Goal: Task Accomplishment & Management: Complete application form

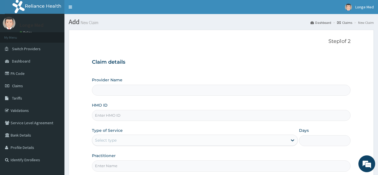
click at [136, 116] on input "HMO ID" at bounding box center [221, 115] width 259 height 11
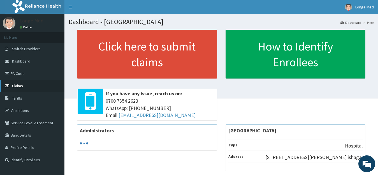
click at [15, 87] on span "Claims" at bounding box center [17, 85] width 11 height 5
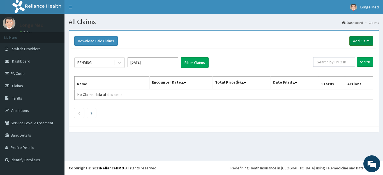
click at [366, 40] on link "Add Claim" at bounding box center [362, 41] width 24 height 10
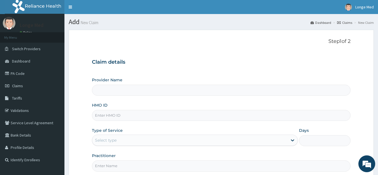
type input "[GEOGRAPHIC_DATA]"
click at [120, 117] on input "HMO ID" at bounding box center [221, 115] width 259 height 11
type input "l"
type input "LTG/10020/C"
click at [106, 142] on div "Select type" at bounding box center [106, 140] width 22 height 6
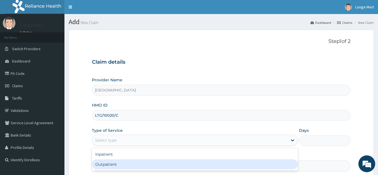
click at [106, 165] on div "Outpatient" at bounding box center [195, 164] width 207 height 10
type input "1"
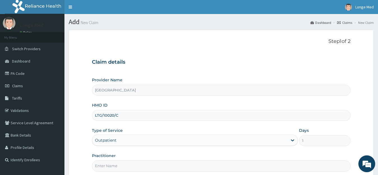
click at [106, 165] on input "Practitioner" at bounding box center [221, 165] width 259 height 11
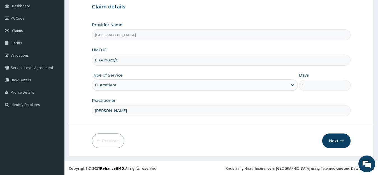
scroll to position [56, 0]
type input "dr alfred"
click at [339, 139] on button "Next" at bounding box center [337, 140] width 28 height 15
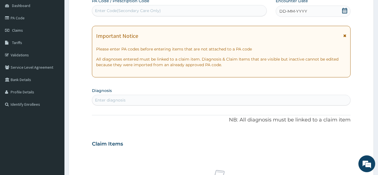
click at [344, 11] on icon at bounding box center [345, 11] width 5 height 6
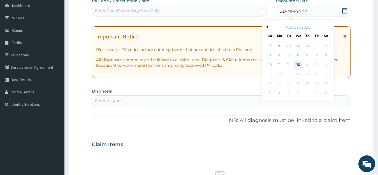
click at [298, 64] on div "13" at bounding box center [298, 65] width 8 height 8
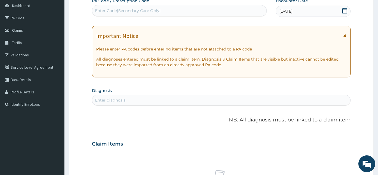
click at [106, 101] on div "Enter diagnosis" at bounding box center [110, 100] width 31 height 6
type input "plasmod"
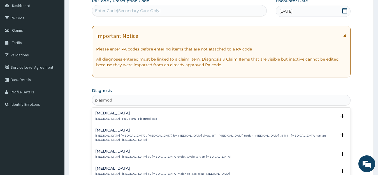
click at [101, 117] on p "Malaria , Paludism , Plasmodiosis" at bounding box center [126, 119] width 62 height 4
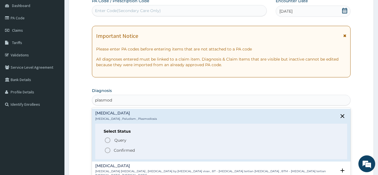
click at [110, 150] on circle "status option filled" at bounding box center [107, 150] width 5 height 5
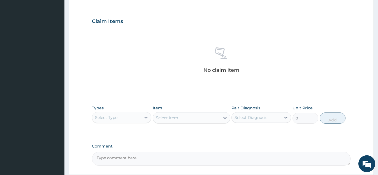
scroll to position [185, 0]
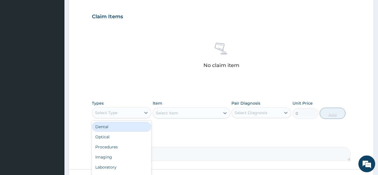
click at [130, 110] on div "Select Type" at bounding box center [116, 112] width 49 height 9
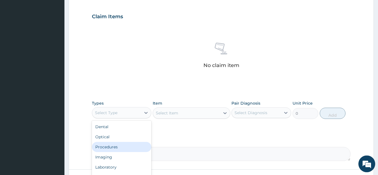
click at [127, 147] on div "Procedures" at bounding box center [122, 147] width 60 height 10
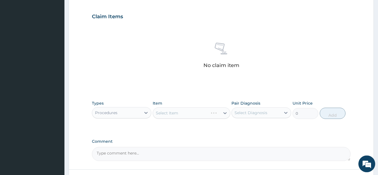
click at [189, 111] on div "Select Item" at bounding box center [192, 112] width 78 height 11
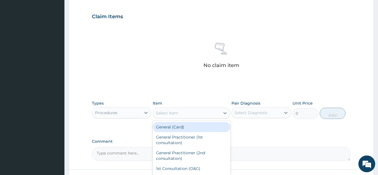
click at [189, 114] on div "Select Item" at bounding box center [186, 113] width 67 height 9
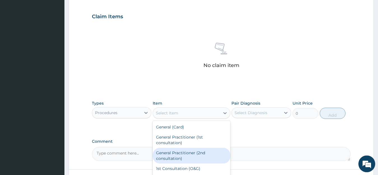
click at [192, 155] on div "General Practitioner (2nd consultation)" at bounding box center [192, 156] width 78 height 16
type input "800"
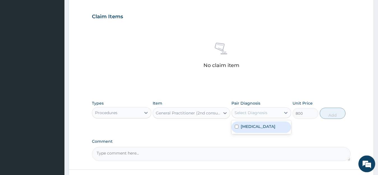
click at [258, 116] on div "Select Diagnosis" at bounding box center [256, 112] width 49 height 9
click at [256, 130] on div "Malaria" at bounding box center [262, 127] width 60 height 12
checkbox input "true"
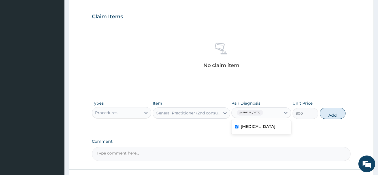
click at [325, 115] on button "Add" at bounding box center [333, 113] width 26 height 11
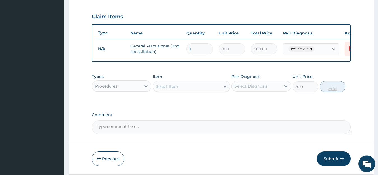
type input "0"
click at [123, 91] on div "Procedures" at bounding box center [116, 86] width 49 height 9
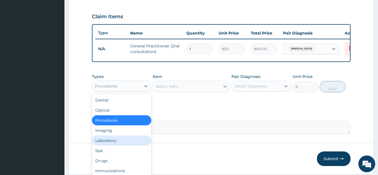
click at [122, 144] on div "Laboratory" at bounding box center [122, 141] width 60 height 10
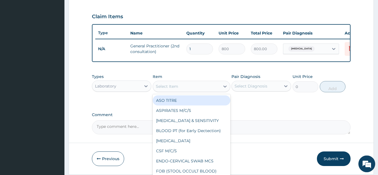
click at [174, 89] on div "Select Item" at bounding box center [167, 87] width 22 height 6
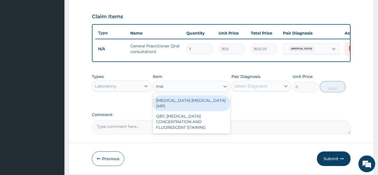
type input "mala"
click at [179, 105] on div "MALARIA PARASITE (MP)" at bounding box center [192, 103] width 78 height 16
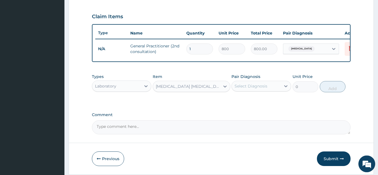
type input "728"
click at [240, 89] on div "Select Diagnosis" at bounding box center [251, 86] width 33 height 6
click at [252, 106] on div "[MEDICAL_DATA]" at bounding box center [262, 101] width 60 height 12
checkbox input "true"
click at [330, 92] on button "Add" at bounding box center [333, 86] width 26 height 11
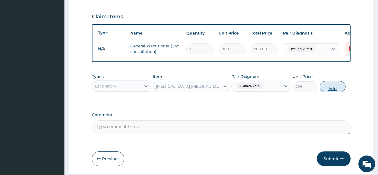
type input "0"
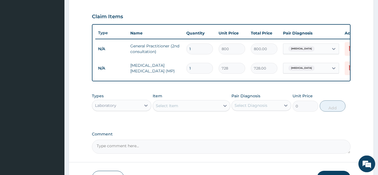
click at [133, 107] on div "Laboratory" at bounding box center [116, 105] width 49 height 9
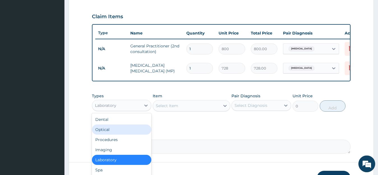
scroll to position [19, 0]
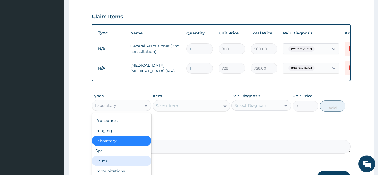
click at [126, 166] on div "Drugs" at bounding box center [122, 161] width 60 height 10
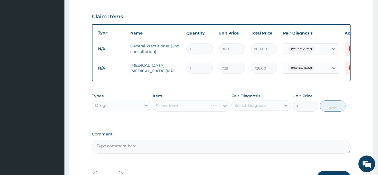
click at [202, 109] on div "Select Item" at bounding box center [192, 105] width 78 height 11
click at [202, 109] on div "Select Item" at bounding box center [186, 105] width 67 height 9
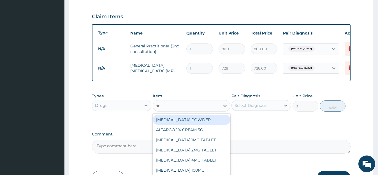
type input "art"
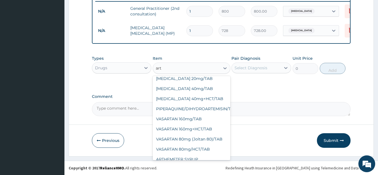
scroll to position [440, 0]
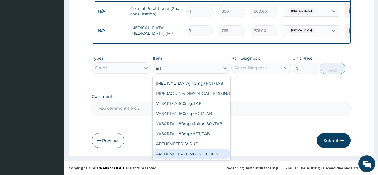
click at [210, 149] on div "ARTHEMETER 80MG INJECTION" at bounding box center [192, 154] width 78 height 10
type input "1000"
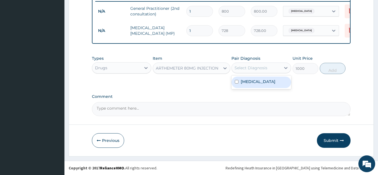
click at [261, 68] on div "Select Diagnosis" at bounding box center [251, 68] width 33 height 6
click at [259, 82] on div "Malaria" at bounding box center [262, 83] width 60 height 12
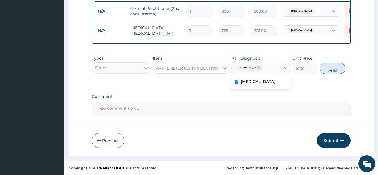
checkbox input "true"
click at [337, 71] on button "Add" at bounding box center [333, 68] width 26 height 11
type input "0"
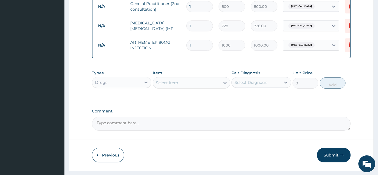
click at [208, 49] on input "1" at bounding box center [200, 45] width 27 height 11
type input "0.00"
type input "6"
type input "6000.00"
type input "6"
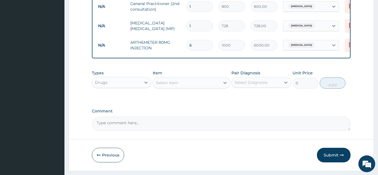
click at [176, 86] on div "Select Item" at bounding box center [167, 83] width 22 height 6
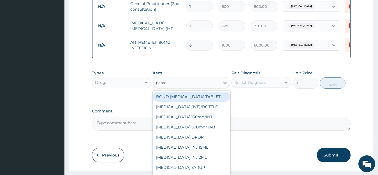
type input "parace"
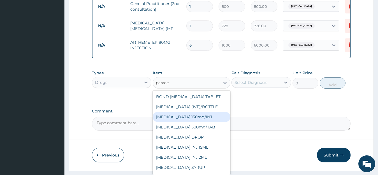
scroll to position [9, 0]
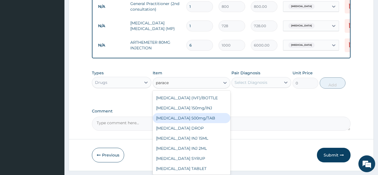
click at [193, 120] on div "PARACETAMOL 500mg/TAB" at bounding box center [192, 118] width 78 height 10
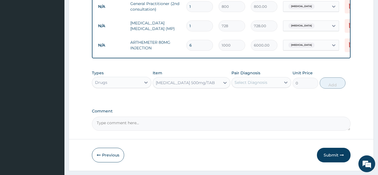
type input "6.83"
click at [261, 85] on div "Select Diagnosis" at bounding box center [251, 83] width 33 height 6
click at [260, 102] on div "Malaria" at bounding box center [262, 97] width 60 height 12
checkbox input "true"
click at [336, 87] on button "Add" at bounding box center [333, 82] width 26 height 11
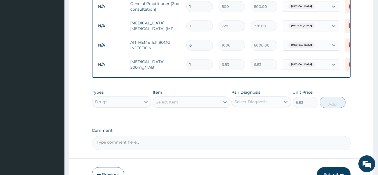
type input "0"
type input "0.00"
type input "2"
type input "13.66"
type input "20"
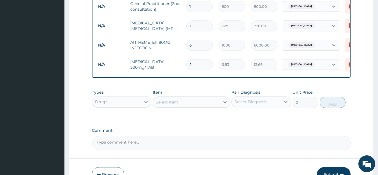
type input "136.60"
type input "20"
click at [179, 107] on div "Select Item" at bounding box center [186, 102] width 67 height 9
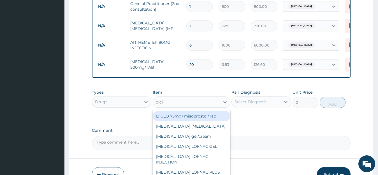
type input "diclo"
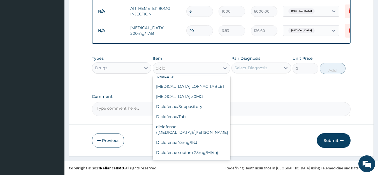
scroll to position [71, 0]
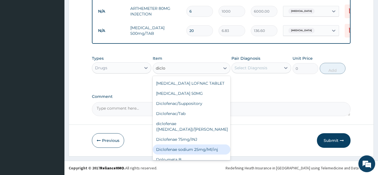
click at [205, 144] on div "Diclofenae sodium 25mg/Ml/inj" at bounding box center [192, 149] width 78 height 10
type input "238.87"
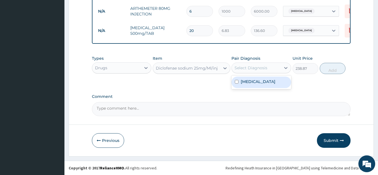
click at [253, 70] on div "Select Diagnosis" at bounding box center [251, 68] width 33 height 6
click at [252, 81] on label "Malaria" at bounding box center [258, 82] width 35 height 6
checkbox input "true"
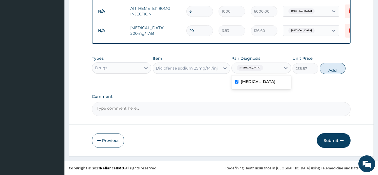
click at [330, 73] on button "Add" at bounding box center [333, 68] width 26 height 11
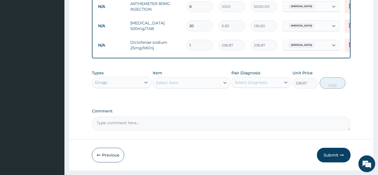
type input "0"
type input "0.00"
type input "3"
type input "716.61"
type input "3"
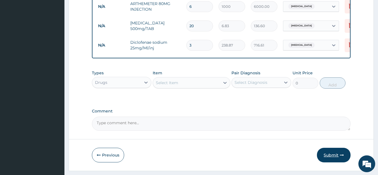
click at [337, 158] on button "Submit" at bounding box center [334, 155] width 34 height 15
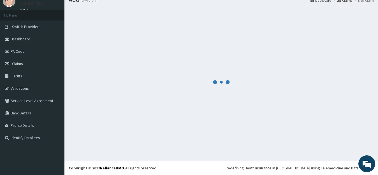
scroll to position [22, 0]
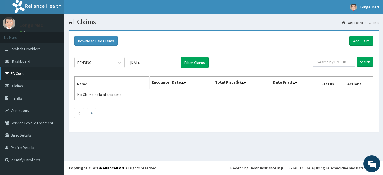
click at [18, 75] on link "PA Code" at bounding box center [32, 73] width 65 height 12
click at [119, 63] on icon at bounding box center [119, 63] width 3 height 2
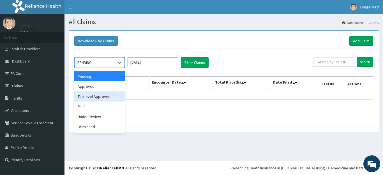
click at [104, 98] on div "Top level Approved" at bounding box center [99, 96] width 51 height 10
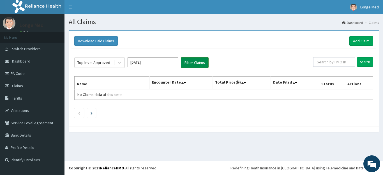
click at [198, 64] on button "Filter Claims" at bounding box center [195, 62] width 28 height 11
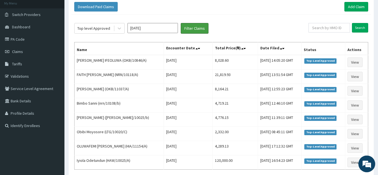
scroll to position [31, 0]
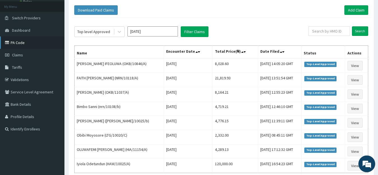
click at [13, 44] on link "PA Code" at bounding box center [32, 42] width 65 height 12
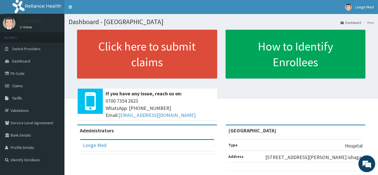
click at [15, 84] on span "Claims" at bounding box center [17, 85] width 11 height 5
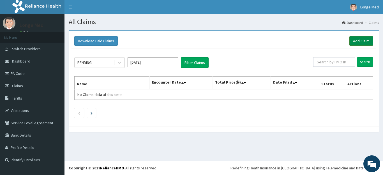
click at [364, 41] on link "Add Claim" at bounding box center [362, 41] width 24 height 10
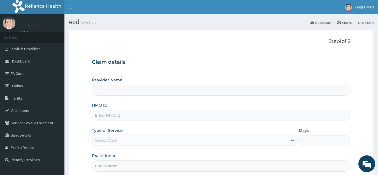
type input "[GEOGRAPHIC_DATA]"
click at [109, 116] on input "HMO ID" at bounding box center [221, 115] width 259 height 11
drag, startPoint x: 119, startPoint y: 113, endPoint x: 78, endPoint y: 116, distance: 41.4
click at [92, 116] on input "GSV/118/39/A" at bounding box center [221, 115] width 259 height 11
type input "GSV/11839/A"
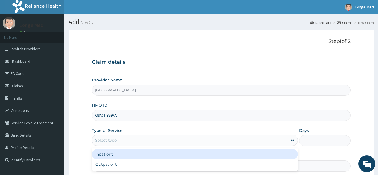
click at [108, 139] on div "Select type" at bounding box center [106, 140] width 22 height 6
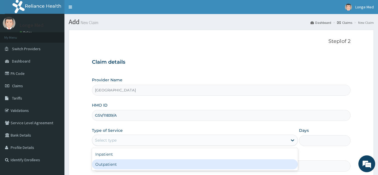
click at [109, 162] on div "Outpatient" at bounding box center [195, 164] width 207 height 10
type input "1"
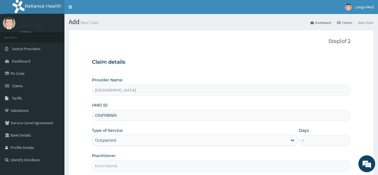
click at [112, 167] on input "Practitioner" at bounding box center [221, 165] width 259 height 11
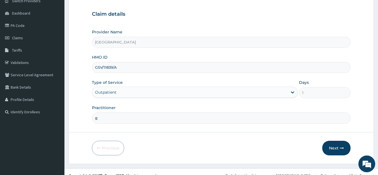
scroll to position [56, 0]
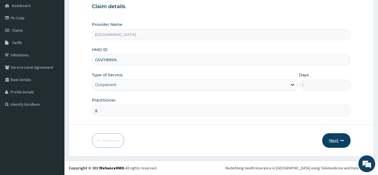
type input "g"
click at [330, 143] on button "Next" at bounding box center [337, 140] width 28 height 15
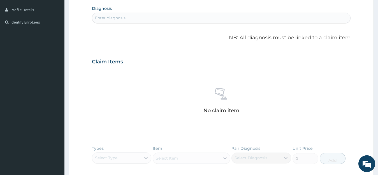
scroll to position [185, 0]
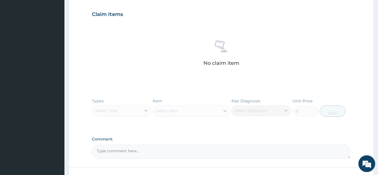
click at [119, 109] on div "Types Select Type Item Select Item Pair Diagnosis Select Diagnosis Unit Price 0…" at bounding box center [221, 111] width 259 height 33
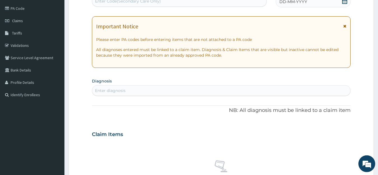
scroll to position [0, 0]
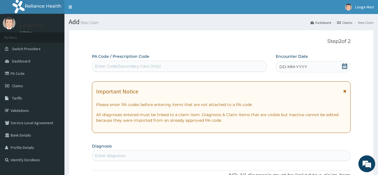
click at [343, 66] on icon at bounding box center [345, 66] width 6 height 6
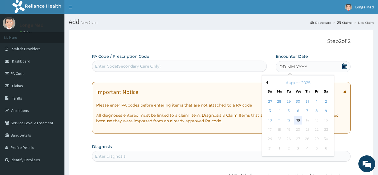
click at [294, 120] on div "13" at bounding box center [298, 120] width 8 height 8
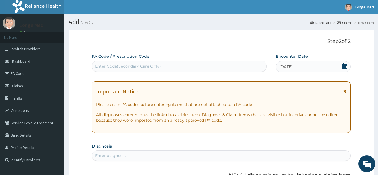
click at [169, 157] on div "Enter diagnosis" at bounding box center [221, 155] width 259 height 9
type input "n"
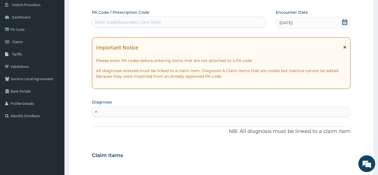
scroll to position [49, 0]
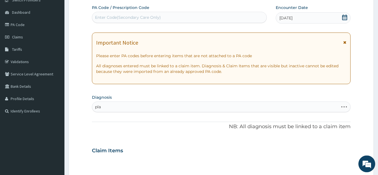
type input "plas"
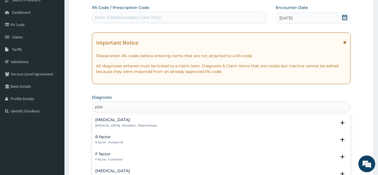
click at [105, 119] on h4 "Malaria" at bounding box center [126, 120] width 62 height 4
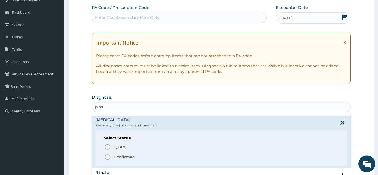
click at [123, 157] on p "Confirmed" at bounding box center [124, 157] width 21 height 6
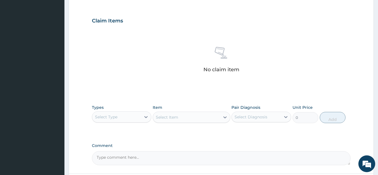
scroll to position [196, 0]
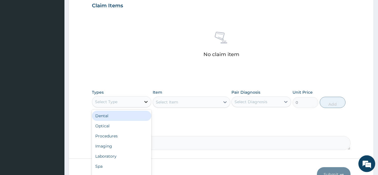
click at [142, 99] on div at bounding box center [146, 102] width 10 height 10
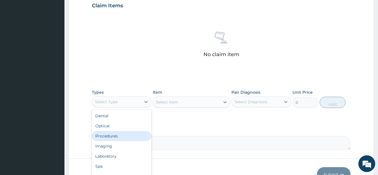
click at [137, 139] on div "Procedures" at bounding box center [122, 136] width 60 height 10
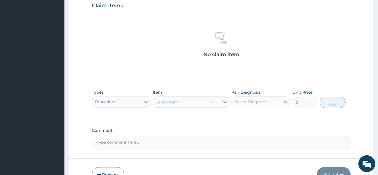
click at [204, 102] on div "Select Item" at bounding box center [192, 102] width 78 height 11
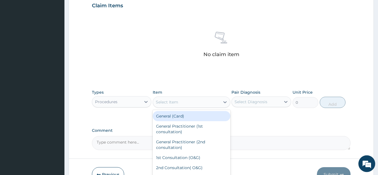
click at [204, 102] on div "Select Item" at bounding box center [186, 102] width 67 height 9
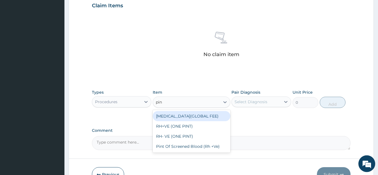
type input "pint"
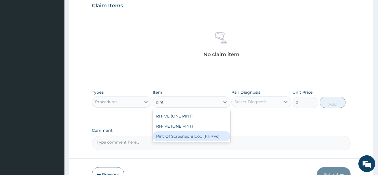
click at [208, 138] on div "Pint Of Screened Blood (Rh +Ve)" at bounding box center [192, 136] width 78 height 10
type input "50000"
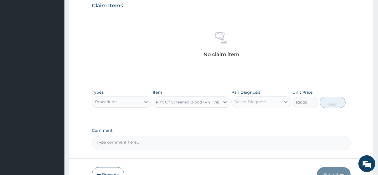
click at [261, 101] on div "Select Diagnosis" at bounding box center [251, 102] width 33 height 6
click at [261, 118] on div "Malaria" at bounding box center [262, 117] width 60 height 12
checkbox input "true"
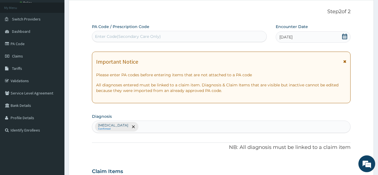
scroll to position [25, 0]
